Goal: Find specific fact: Find contact information

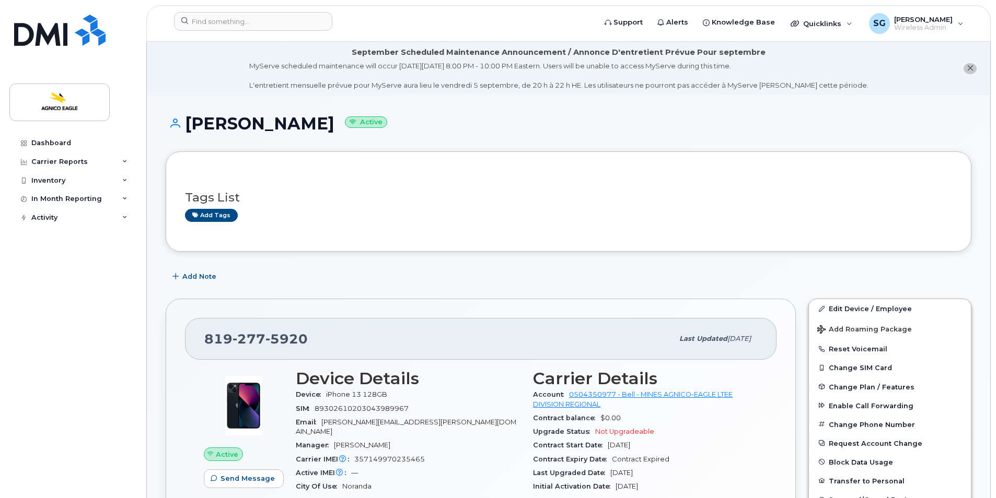
scroll to position [14, 0]
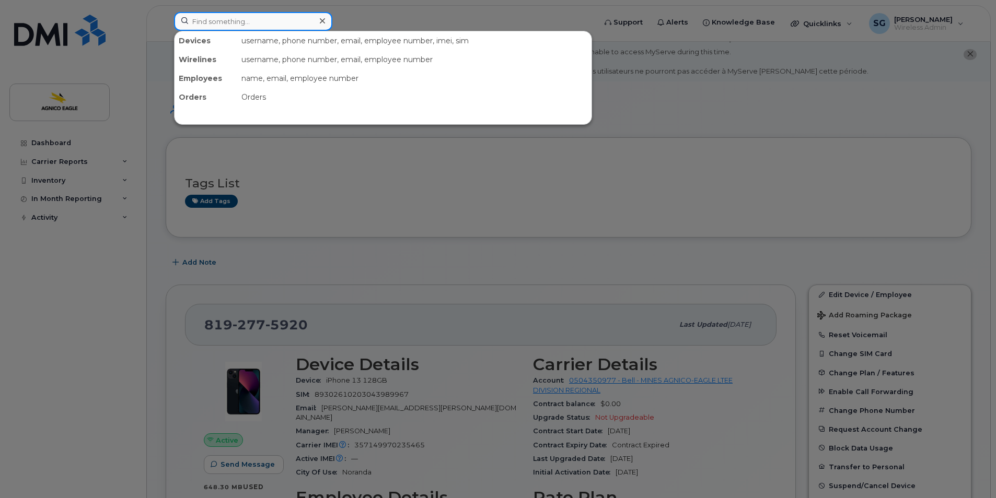
click at [284, 18] on input at bounding box center [253, 21] width 158 height 19
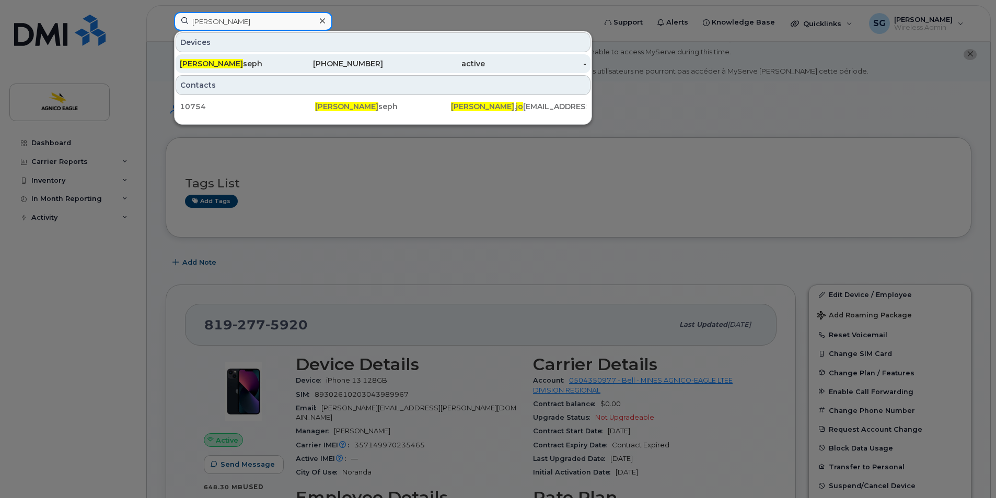
type input "[PERSON_NAME]"
click at [209, 60] on span "[PERSON_NAME]" at bounding box center [211, 63] width 63 height 9
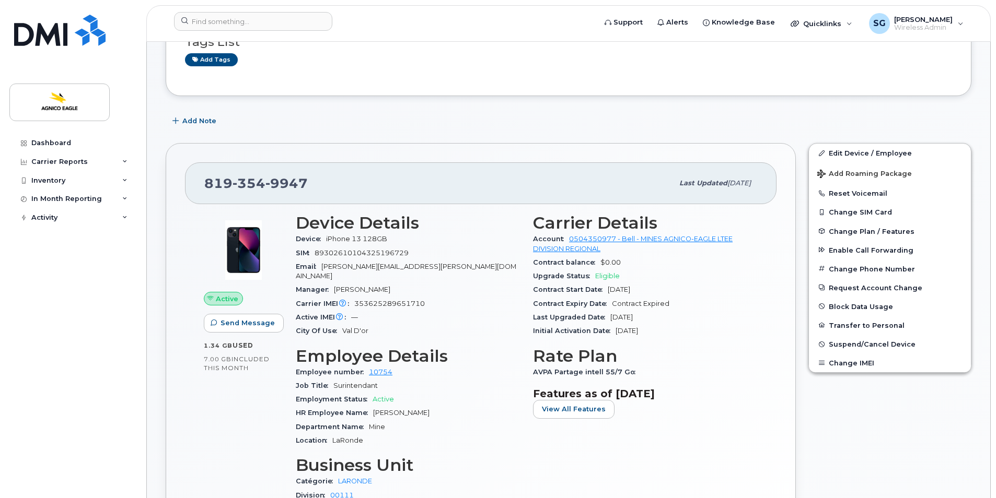
scroll to position [156, 0]
click at [191, 254] on div "Active Send Message 1.34 GB  used 7.00 GB  included this month Device Details D…" at bounding box center [480, 387] width 591 height 367
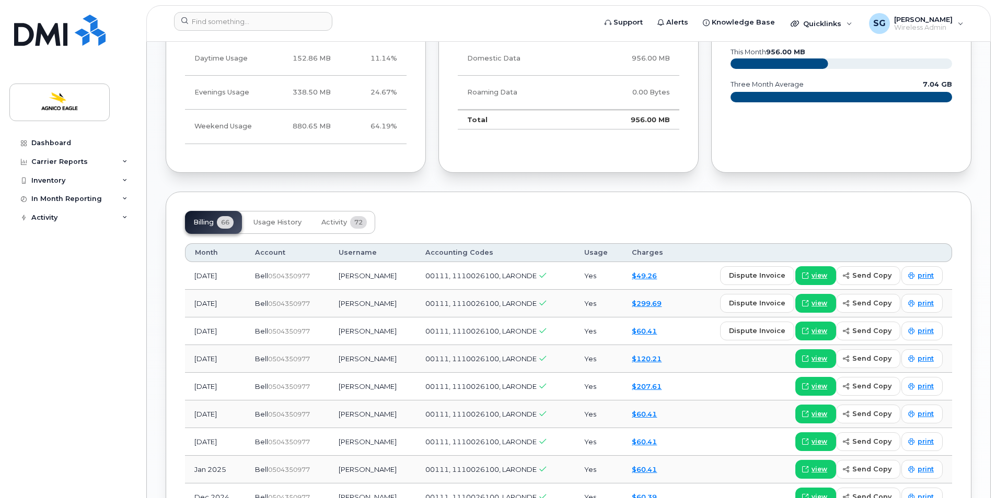
scroll to position [782, 0]
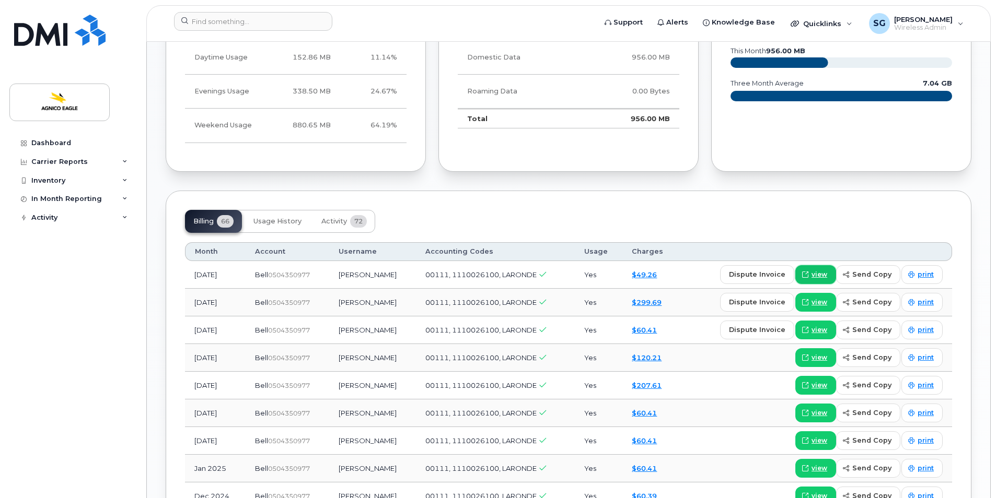
click at [821, 270] on span "view" at bounding box center [819, 274] width 16 height 9
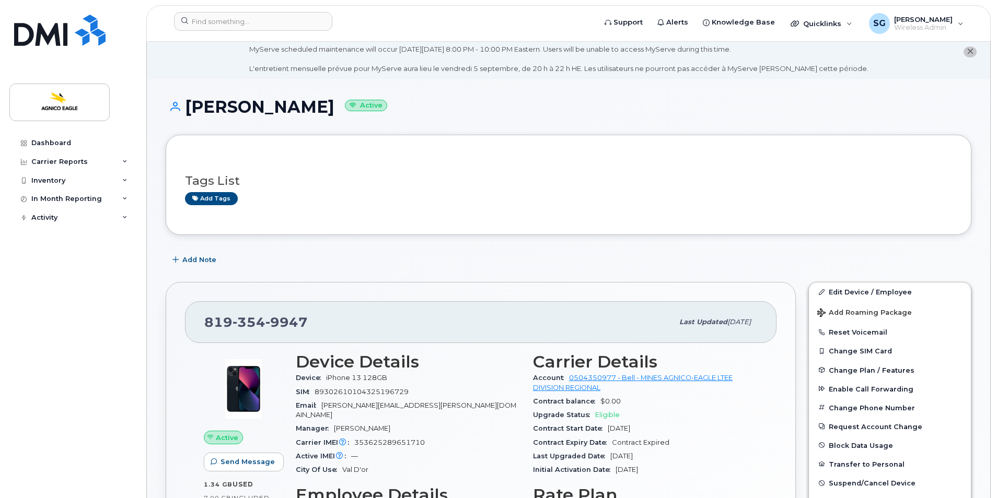
scroll to position [0, 0]
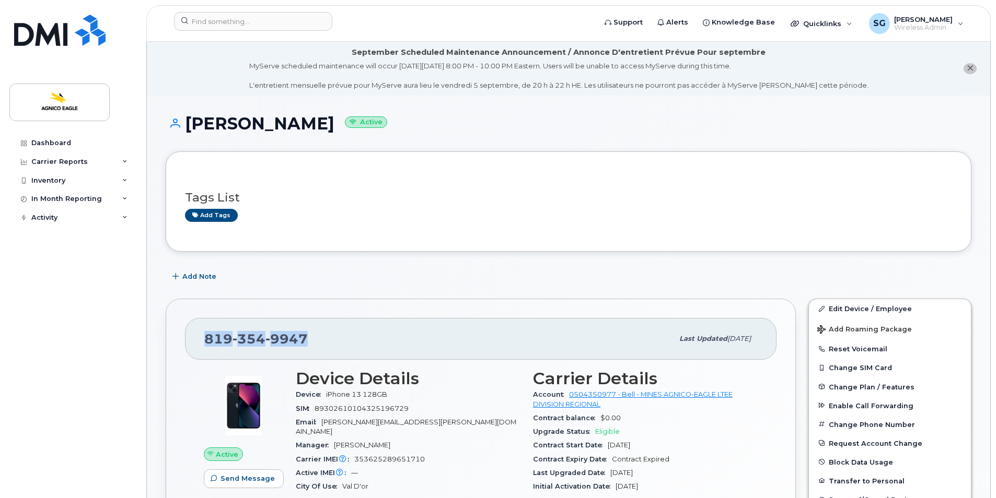
drag, startPoint x: 318, startPoint y: 338, endPoint x: 193, endPoint y: 342, distance: 124.9
click at [193, 342] on div "[PHONE_NUMBER] Last updated [DATE]" at bounding box center [480, 339] width 591 height 42
copy span "[PHONE_NUMBER]"
click at [67, 279] on div "Dashboard Carrier Reports Monthly Billing Roaming Reports Suspended Devices Sus…" at bounding box center [73, 308] width 129 height 349
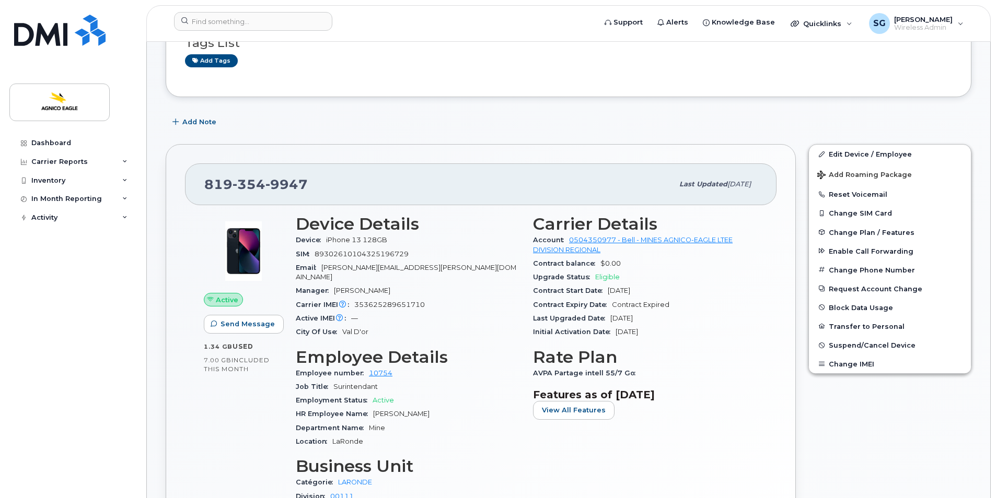
scroll to position [156, 0]
click at [94, 308] on div "Dashboard Carrier Reports Monthly Billing Roaming Reports Suspended Devices Sus…" at bounding box center [73, 308] width 129 height 349
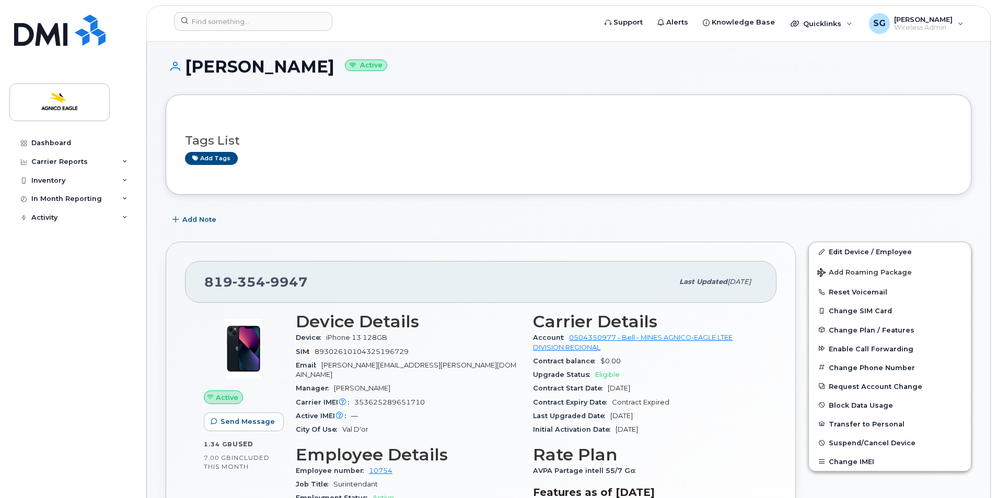
scroll to position [0, 0]
